Goal: Information Seeking & Learning: Learn about a topic

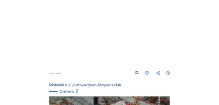
scroll to position [101, 0]
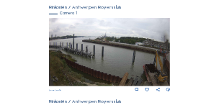
click at [123, 53] on img at bounding box center [109, 52] width 121 height 69
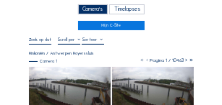
scroll to position [58, 0]
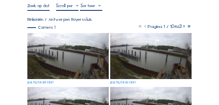
click at [75, 57] on img at bounding box center [68, 56] width 82 height 46
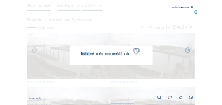
click at [75, 57] on div "Bezig met laden, even geduld aub..." at bounding box center [111, 55] width 82 height 19
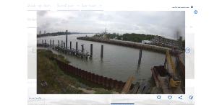
click at [193, 8] on div "Scroll om door de tijd te reizen | Druk op de 'Alt'-[PERSON_NAME] + scroll om t…" at bounding box center [111, 52] width 222 height 105
click at [191, 8] on icon at bounding box center [192, 7] width 2 height 2
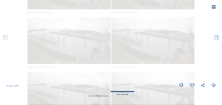
scroll to position [0, 0]
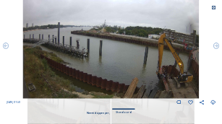
click at [212, 9] on icon at bounding box center [213, 8] width 5 height 5
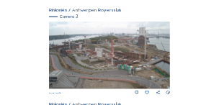
scroll to position [404, 0]
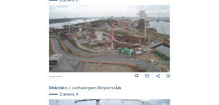
click at [99, 50] on img at bounding box center [109, 39] width 121 height 69
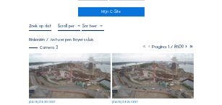
scroll to position [43, 0]
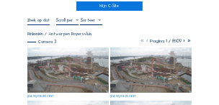
click at [78, 73] on img at bounding box center [68, 71] width 82 height 46
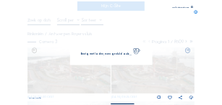
click at [78, 73] on img at bounding box center [111, 53] width 150 height 84
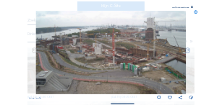
click at [191, 7] on icon at bounding box center [192, 7] width 2 height 2
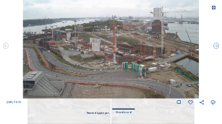
click at [106, 49] on img at bounding box center [110, 49] width 177 height 100
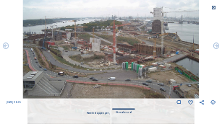
click at [213, 8] on icon at bounding box center [213, 8] width 5 height 5
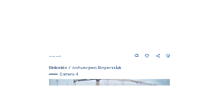
scroll to position [462, 0]
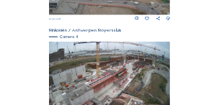
click at [119, 78] on img at bounding box center [109, 76] width 121 height 69
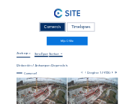
click at [56, 88] on img at bounding box center [42, 92] width 51 height 28
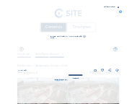
click at [56, 88] on div "Neem stappen per: Standaard" at bounding box center [69, 82] width 102 height 19
